Goal: Task Accomplishment & Management: Manage account settings

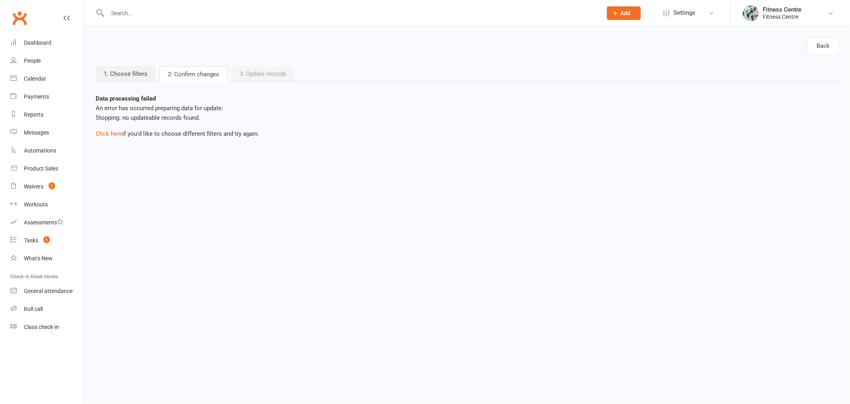
click at [699, 12] on link "Settings" at bounding box center [690, 13] width 55 height 18
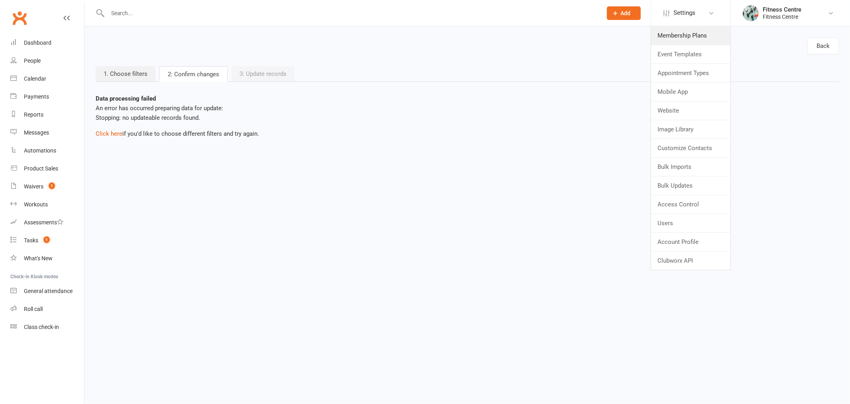
click at [688, 30] on link "Membership Plans" at bounding box center [691, 35] width 79 height 18
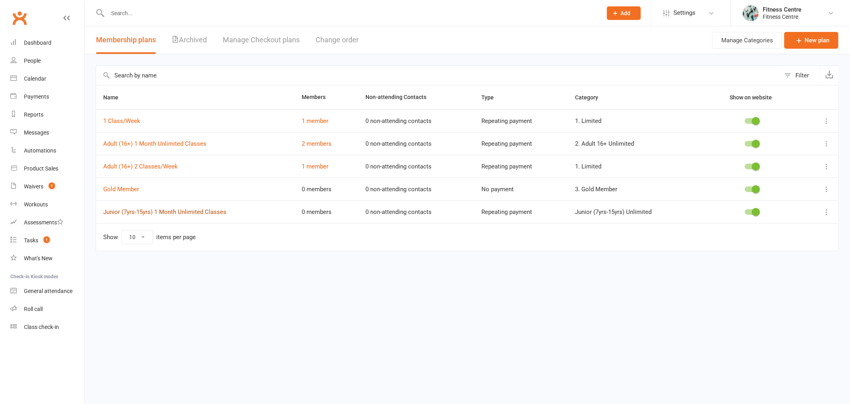
click at [122, 211] on link "Junior (7yrs-15yrs) 1 Month Unlimited Classes" at bounding box center [164, 211] width 123 height 7
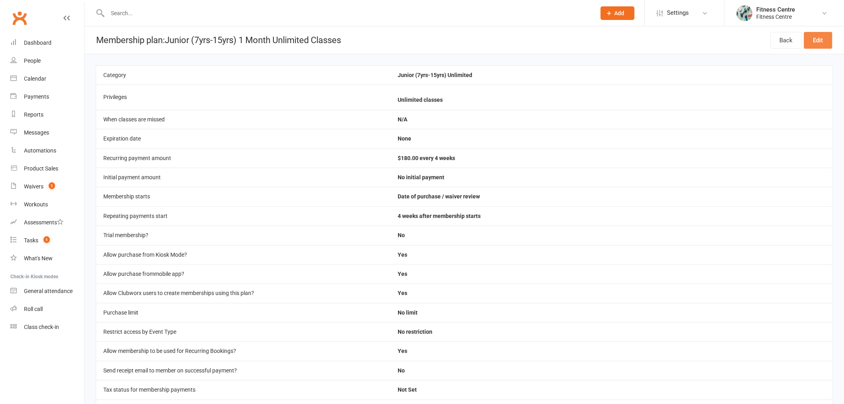
click at [826, 42] on link "Edit" at bounding box center [818, 40] width 28 height 17
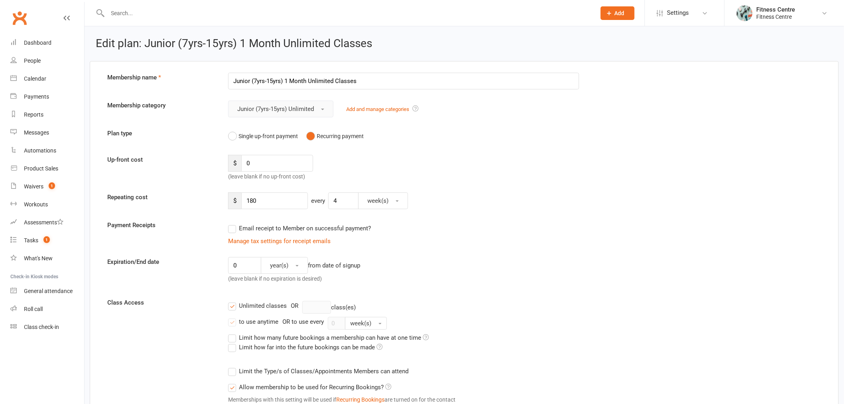
click at [289, 112] on button "Junior (7yrs-15yrs) Unlimited" at bounding box center [280, 108] width 105 height 17
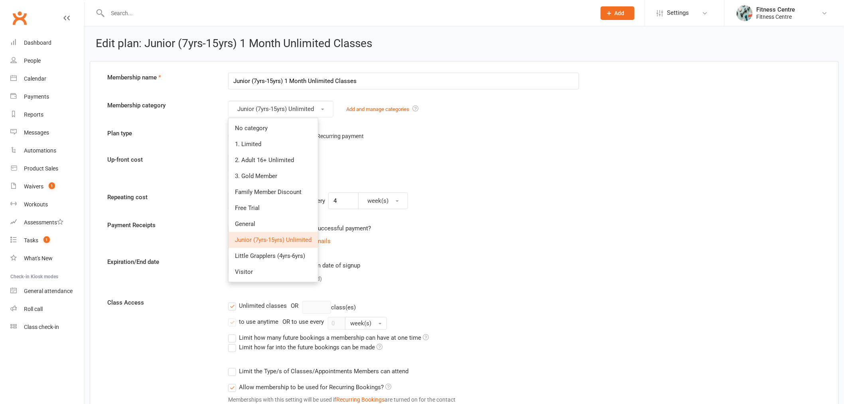
click at [383, 109] on link "Add and manage categories" at bounding box center [377, 109] width 63 height 6
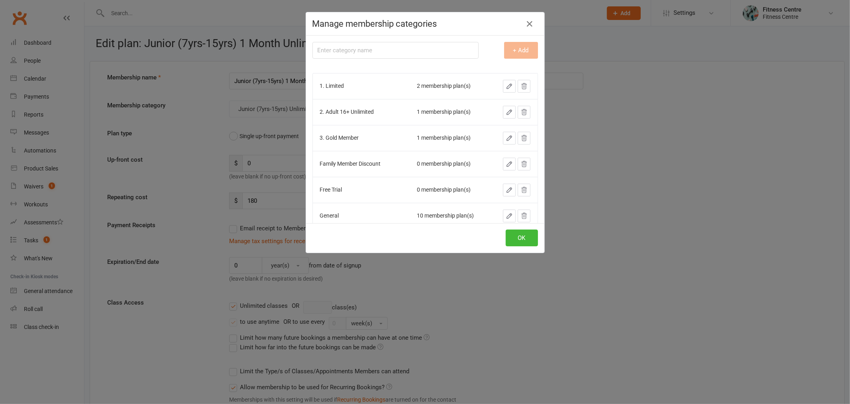
click at [346, 25] on h4 "Manage membership categories" at bounding box center [426, 24] width 226 height 10
copy h4 "membership"
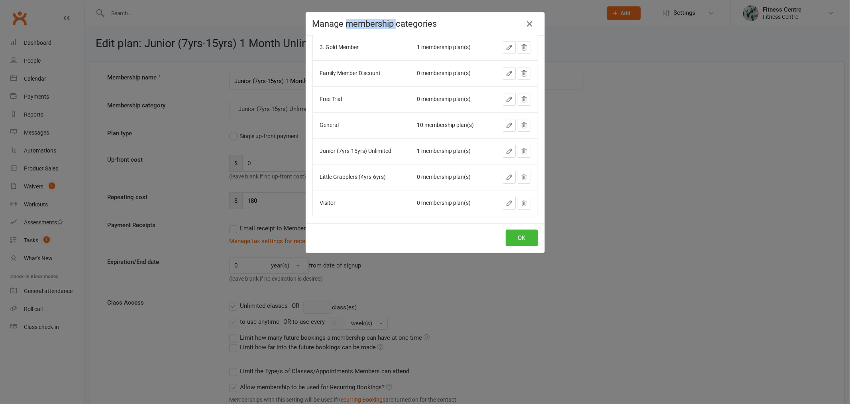
scroll to position [102, 0]
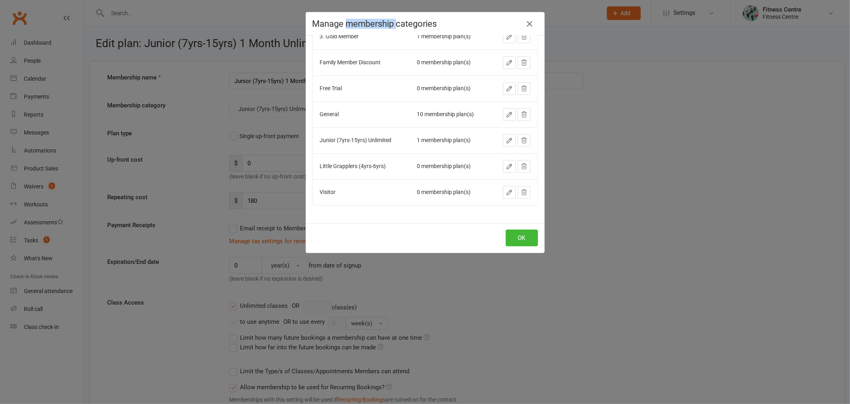
click at [506, 140] on icon "button" at bounding box center [509, 140] width 7 height 7
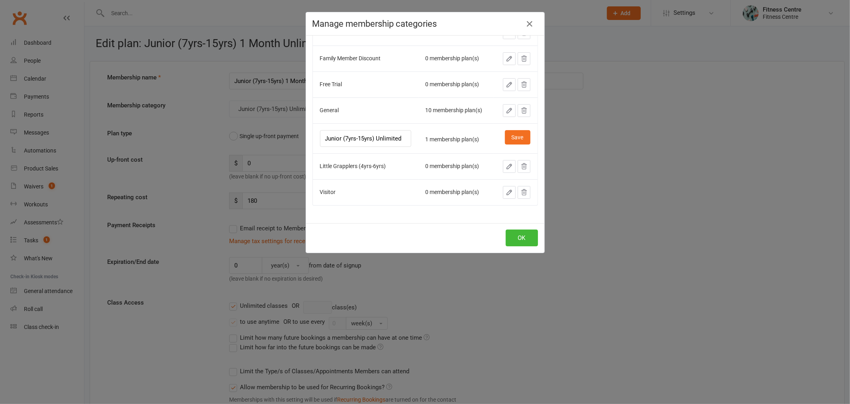
scroll to position [0, 0]
type input "4. Junior (7yrs-15yrs) Unlimited"
click at [515, 134] on button "Save" at bounding box center [518, 137] width 26 height 14
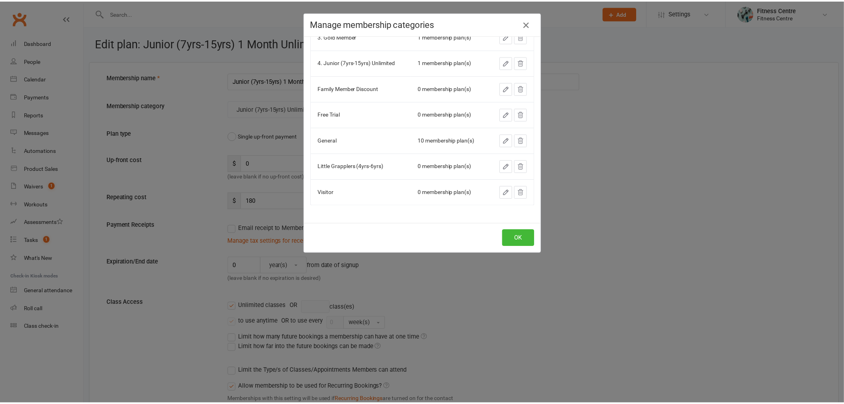
scroll to position [102, 0]
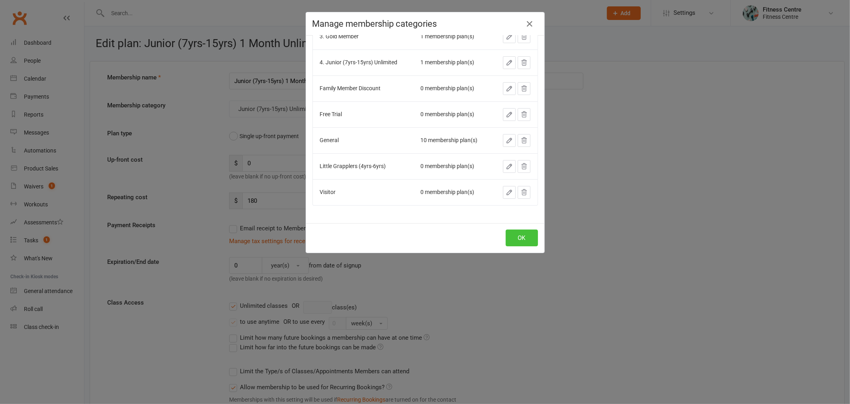
click at [518, 236] on button "OK" at bounding box center [522, 237] width 32 height 17
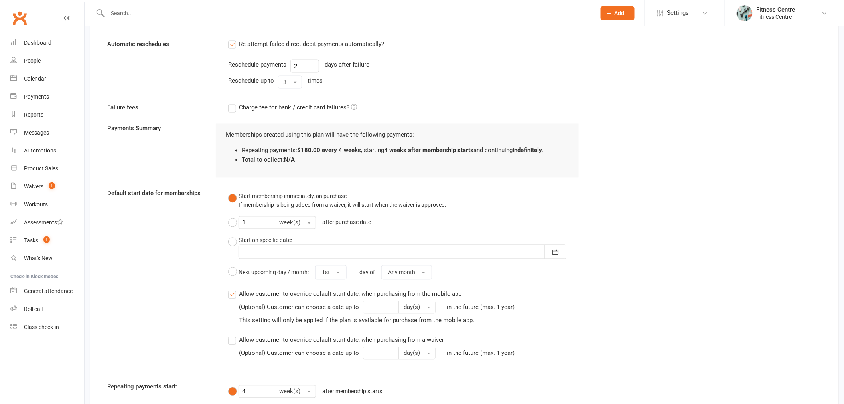
scroll to position [625, 0]
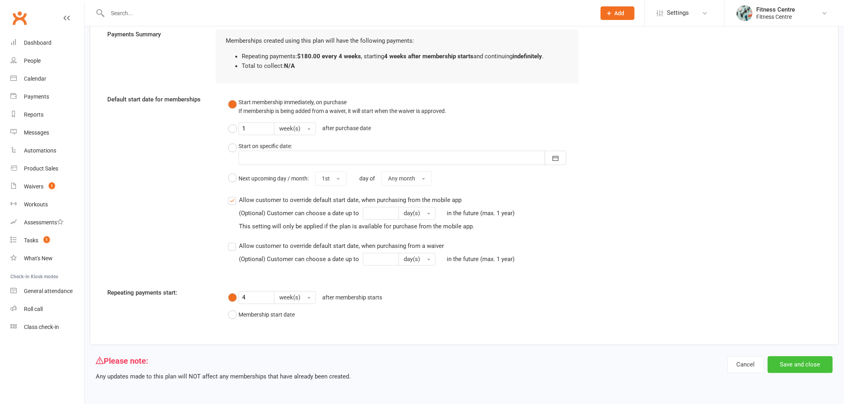
click at [807, 369] on button "Save and close" at bounding box center [800, 364] width 65 height 17
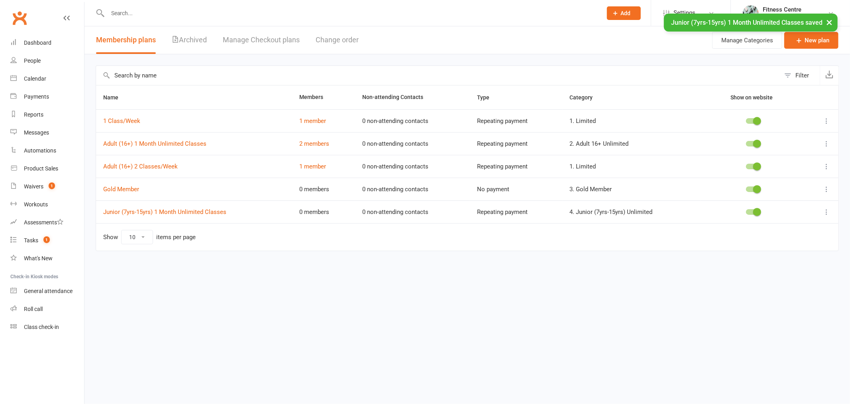
click at [687, 2] on li "Settings Membership Plans Event Templates Appointment Types Mobile App Website …" at bounding box center [691, 13] width 80 height 26
click at [687, 7] on span "Settings" at bounding box center [685, 13] width 22 height 18
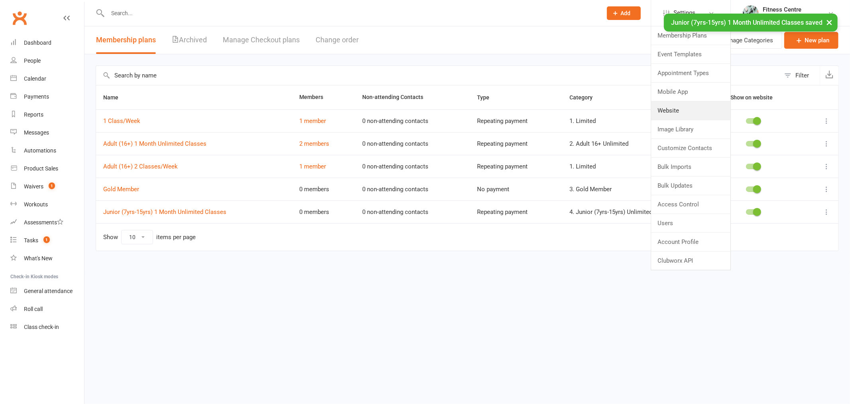
click at [681, 106] on link "Website" at bounding box center [691, 110] width 79 height 18
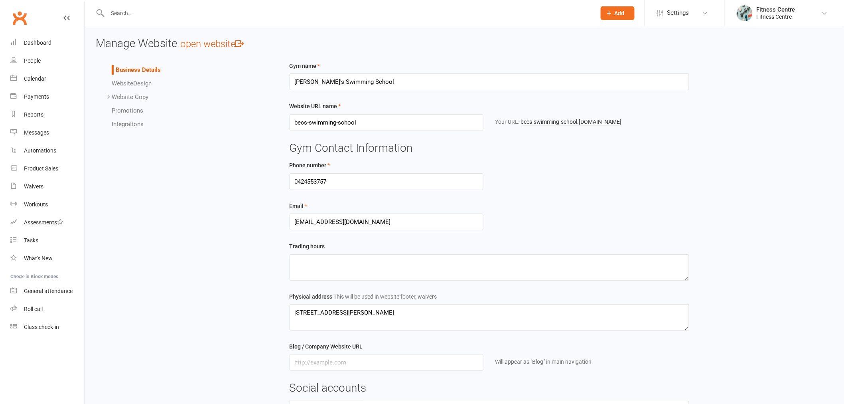
click at [577, 115] on div "Your URL: becs-swimming-school .[DOMAIN_NAME]" at bounding box center [592, 121] width 206 height 15
click at [577, 122] on link "becs-swimming-school .clubworx.com" at bounding box center [571, 121] width 101 height 7
